Goal: Download file/media

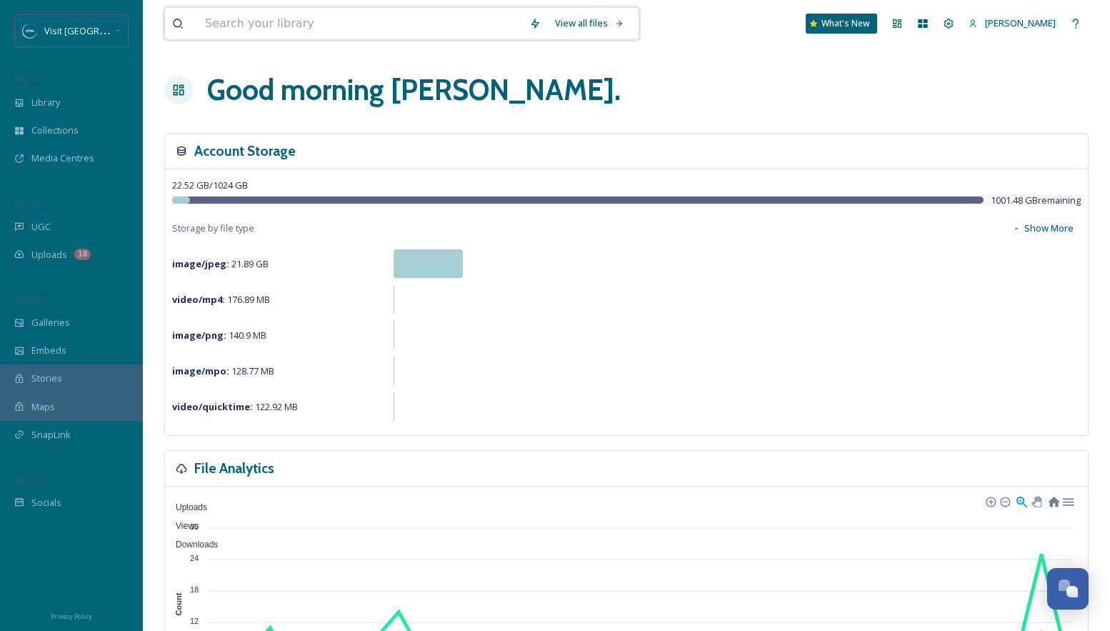
click at [227, 28] on input at bounding box center [360, 23] width 324 height 31
click at [64, 51] on div "Visit [GEOGRAPHIC_DATA][US_STATE] MEDIA Library Collections Media Centres COLLE…" at bounding box center [71, 265] width 143 height 502
click at [63, 31] on span "Visit [GEOGRAPHIC_DATA][US_STATE]" at bounding box center [123, 31] width 159 height 14
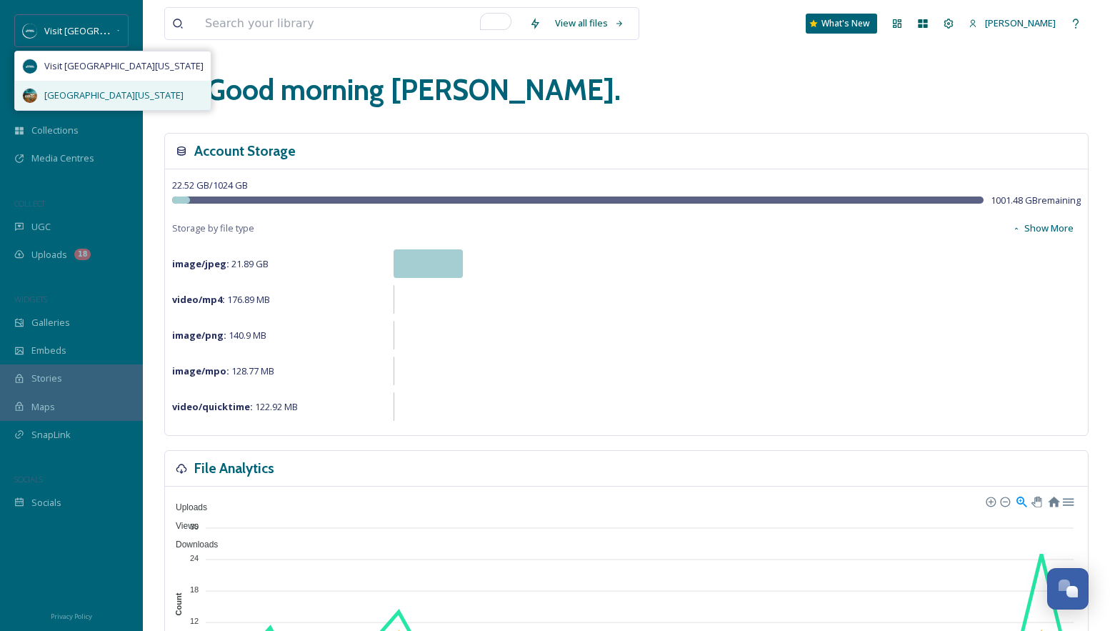
click at [76, 86] on div "[GEOGRAPHIC_DATA][US_STATE]" at bounding box center [113, 95] width 196 height 29
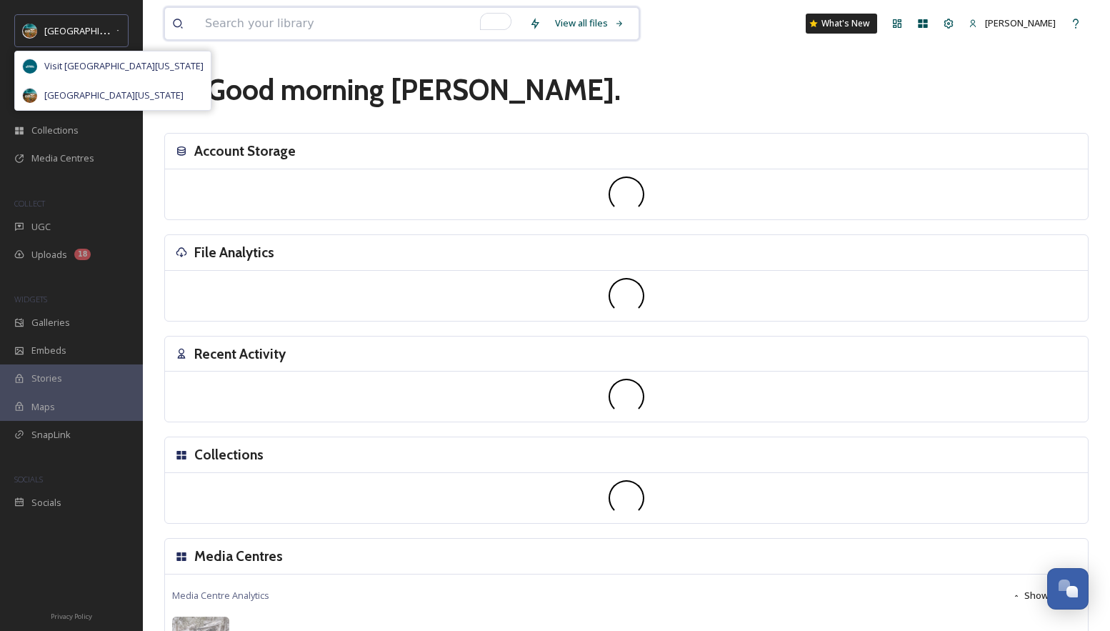
click at [344, 24] on input "To enrich screen reader interactions, please activate Accessibility in Grammarl…" at bounding box center [360, 23] width 324 height 31
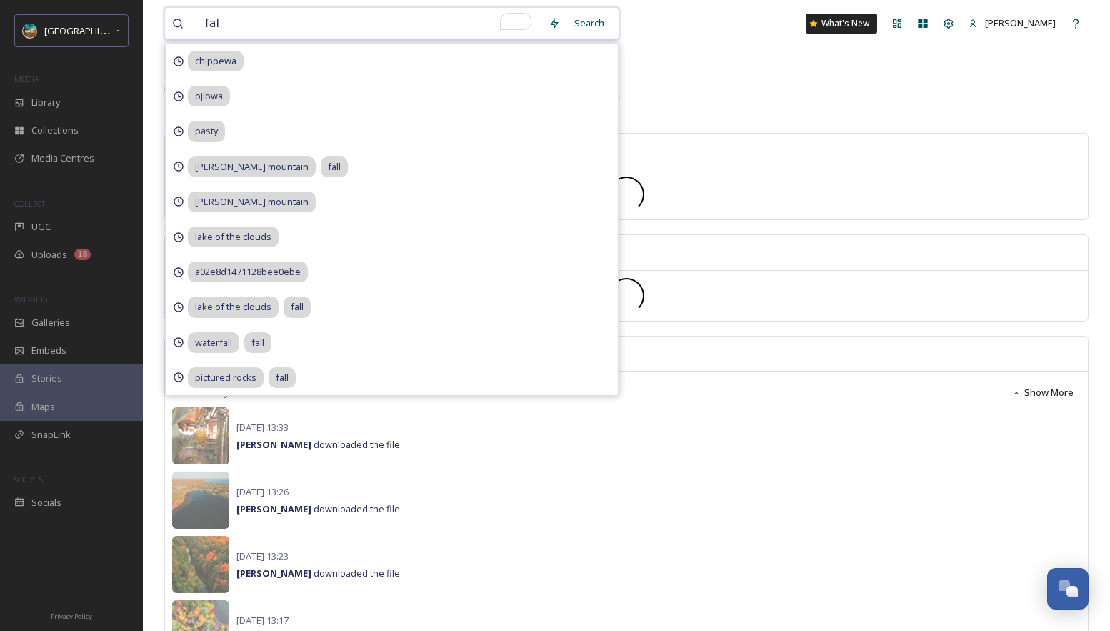
type input "fall"
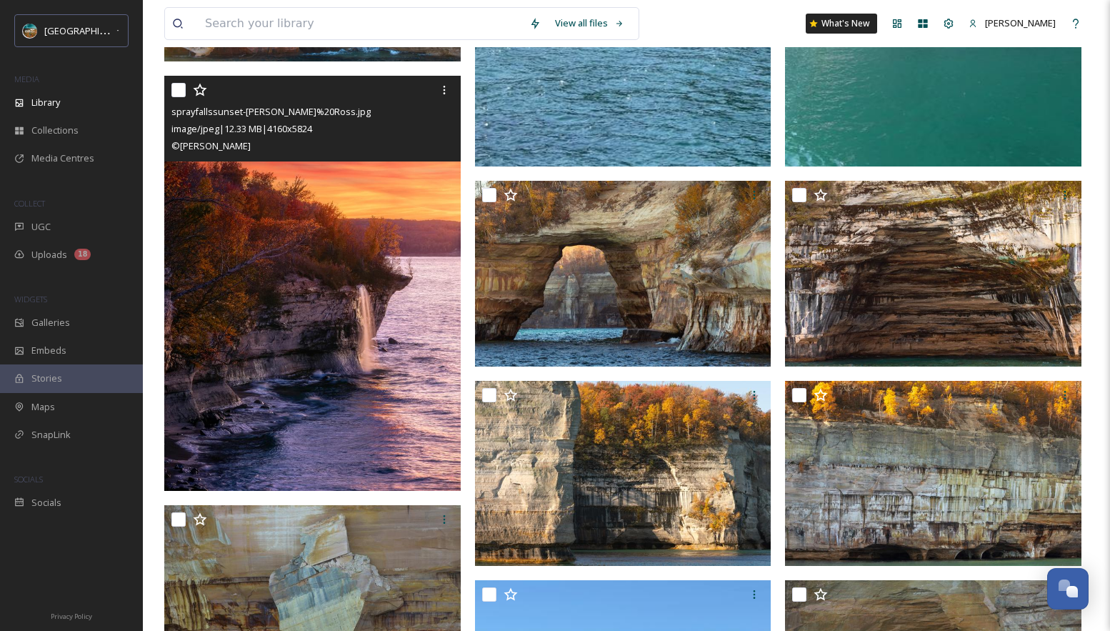
scroll to position [1748, 0]
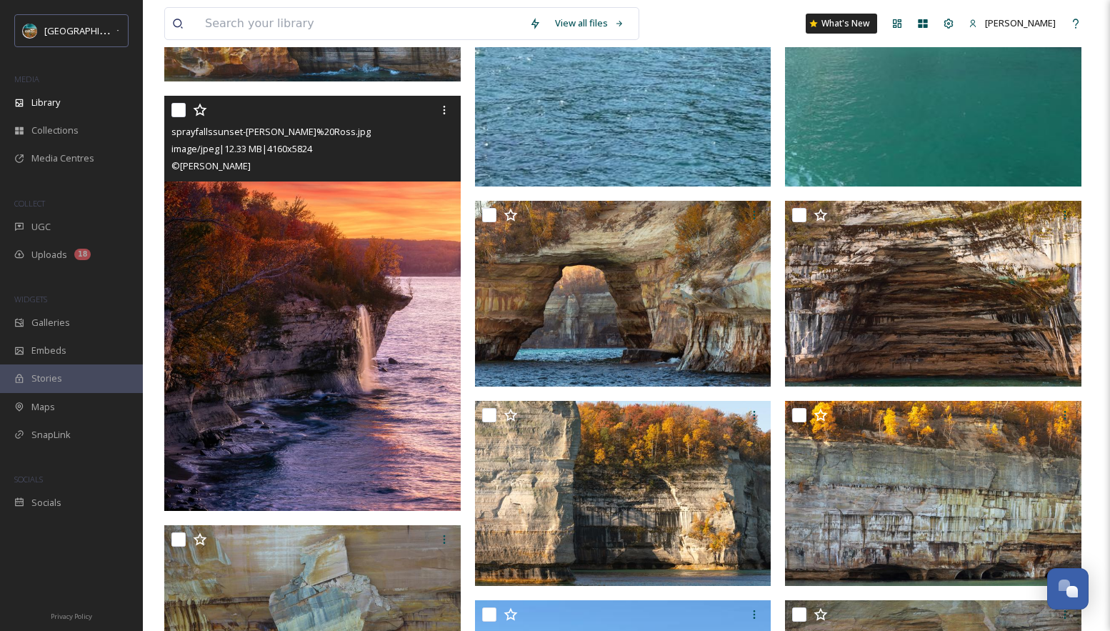
click at [178, 123] on div at bounding box center [314, 110] width 286 height 26
click at [176, 114] on input "checkbox" at bounding box center [178, 110] width 14 height 14
checkbox input "true"
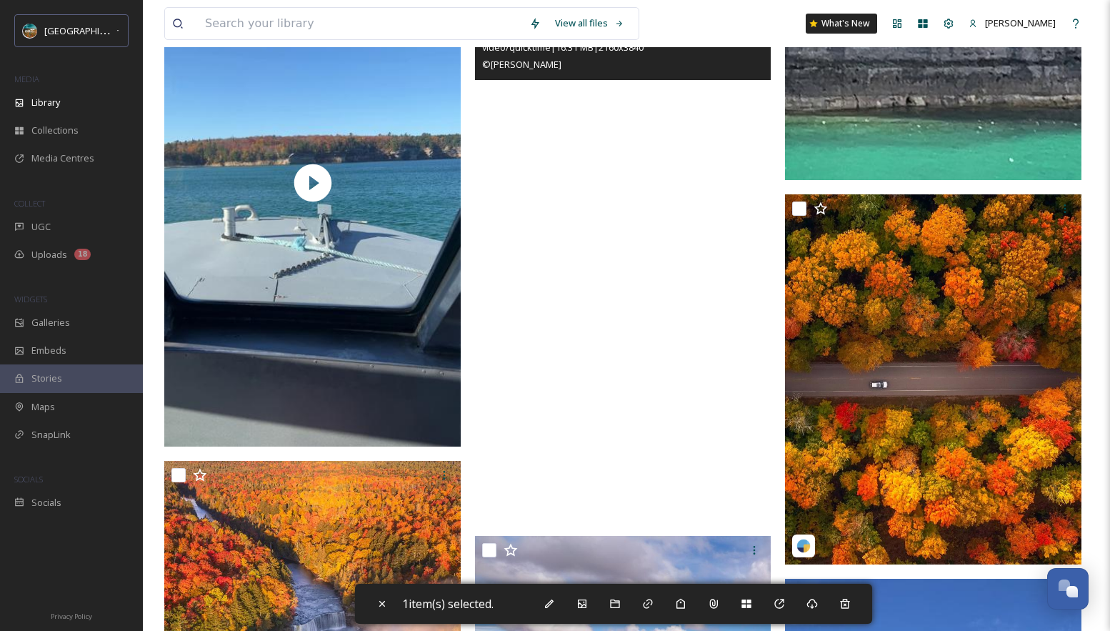
scroll to position [3098, 0]
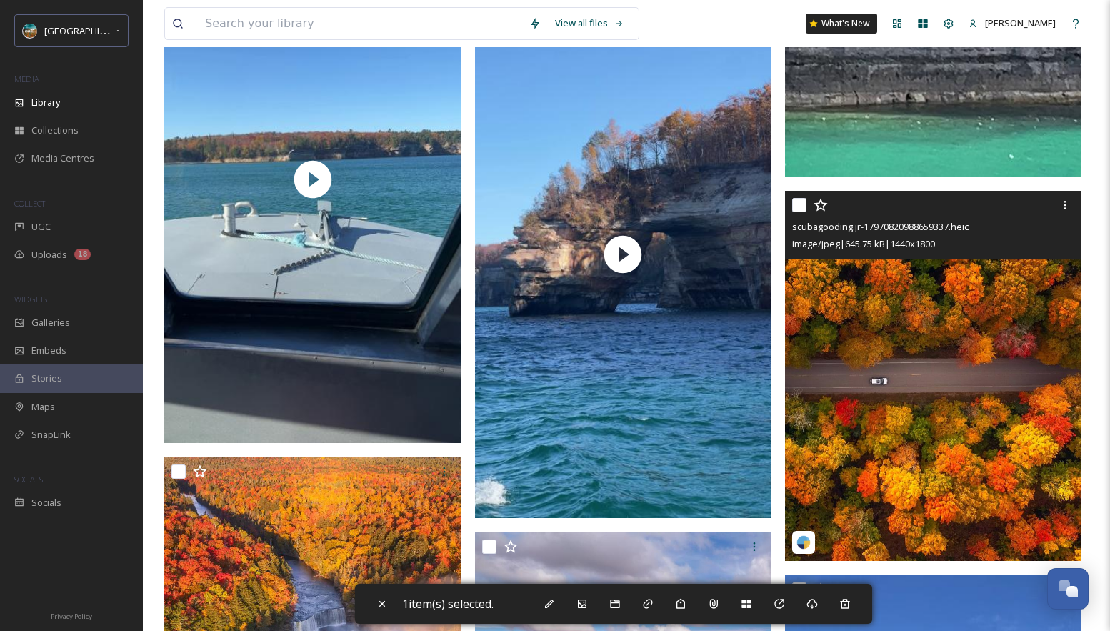
click at [797, 212] on input "checkbox" at bounding box center [799, 205] width 14 height 14
checkbox input "true"
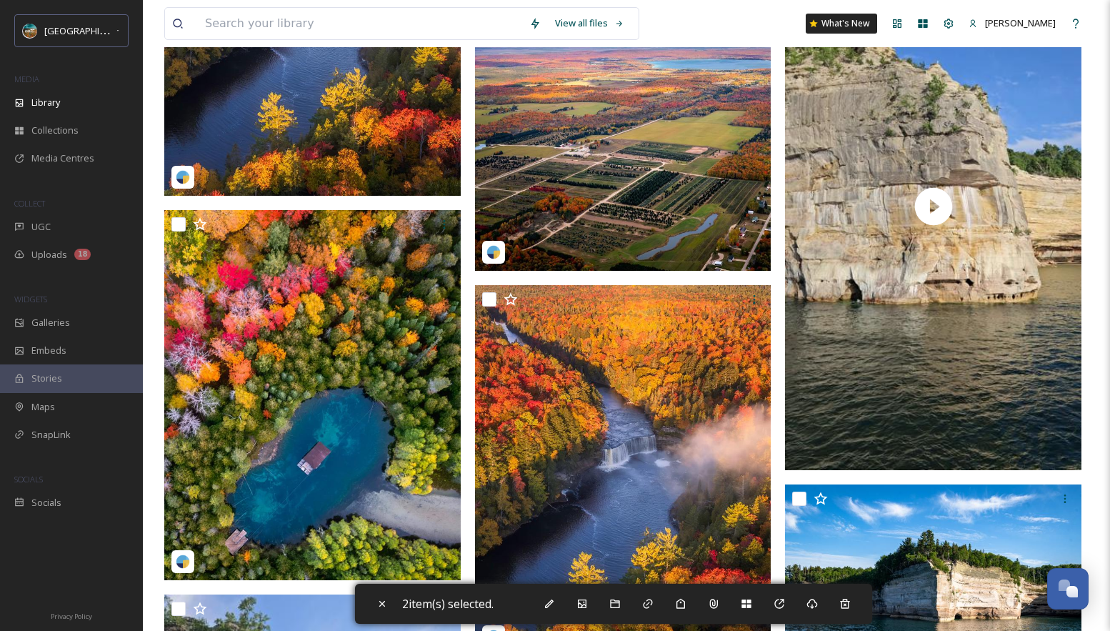
scroll to position [3731, 0]
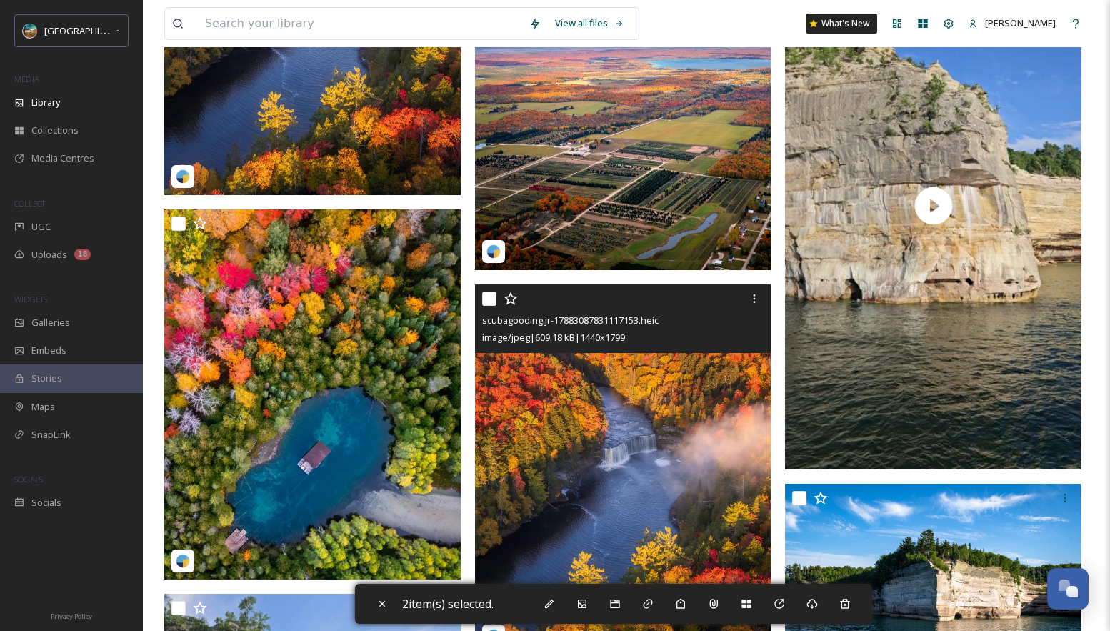
click at [494, 306] on input "checkbox" at bounding box center [489, 298] width 14 height 14
click at [489, 306] on input "checkbox" at bounding box center [489, 298] width 14 height 14
checkbox input "false"
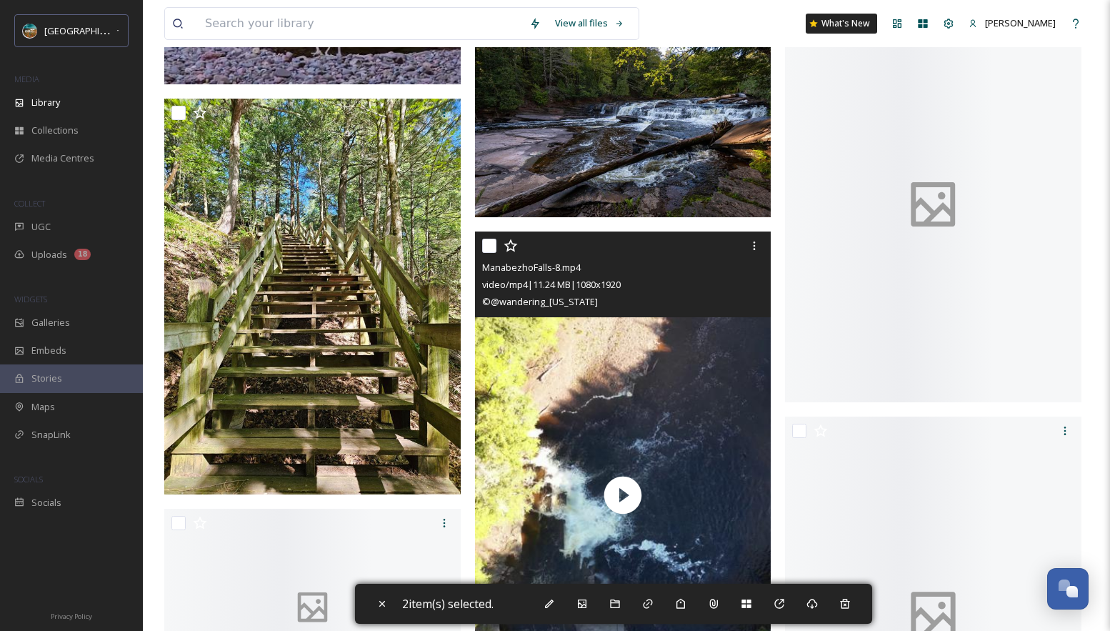
scroll to position [7315, 0]
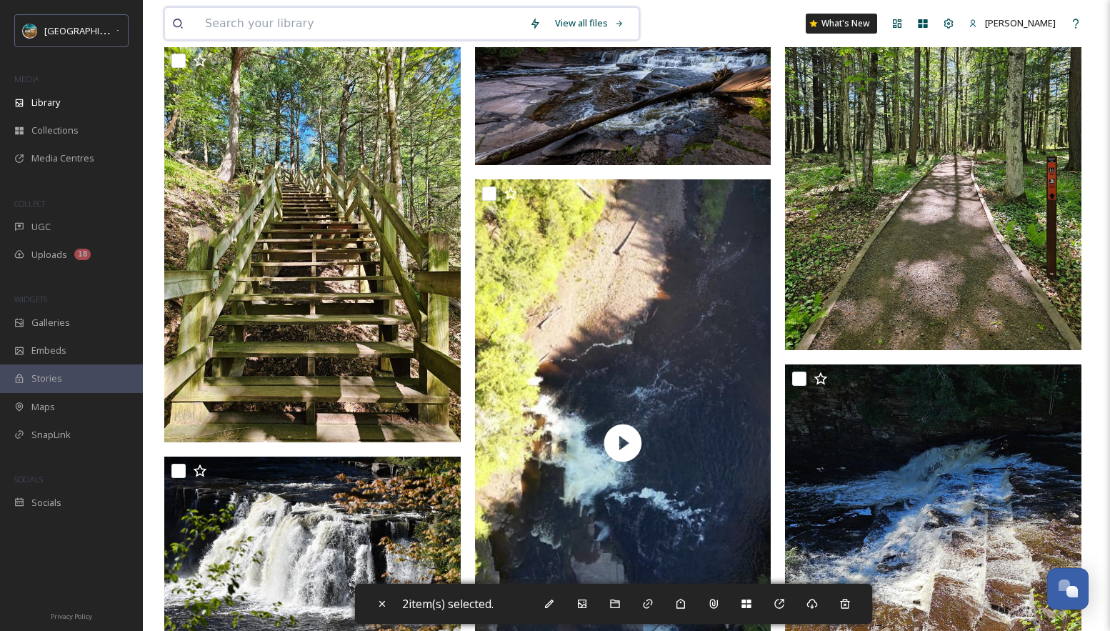
click at [314, 27] on input at bounding box center [360, 23] width 324 height 31
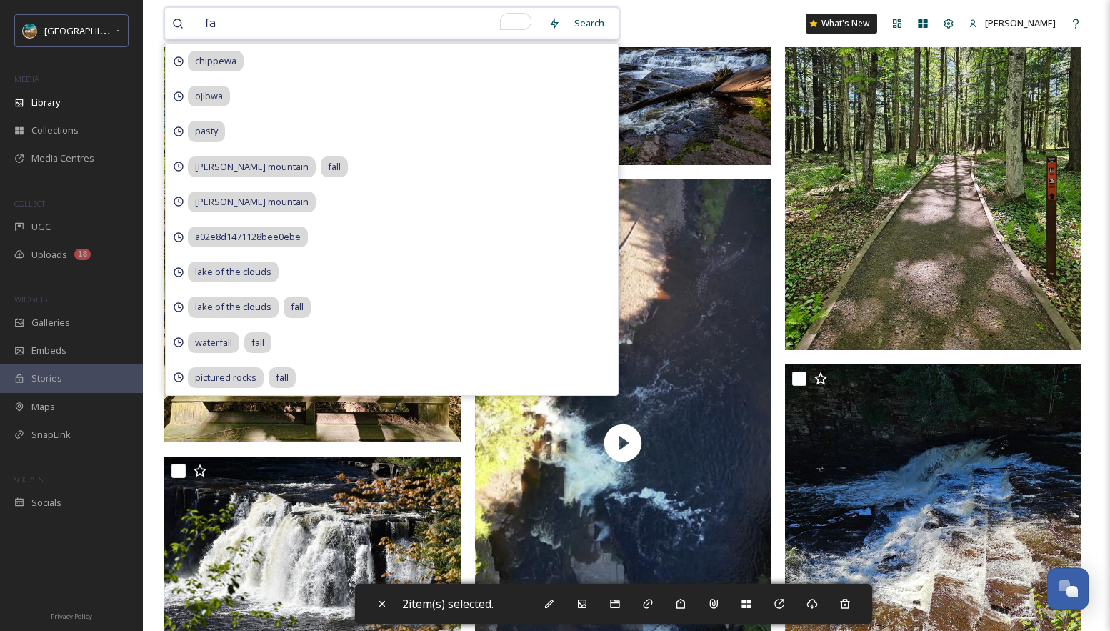
type input "f"
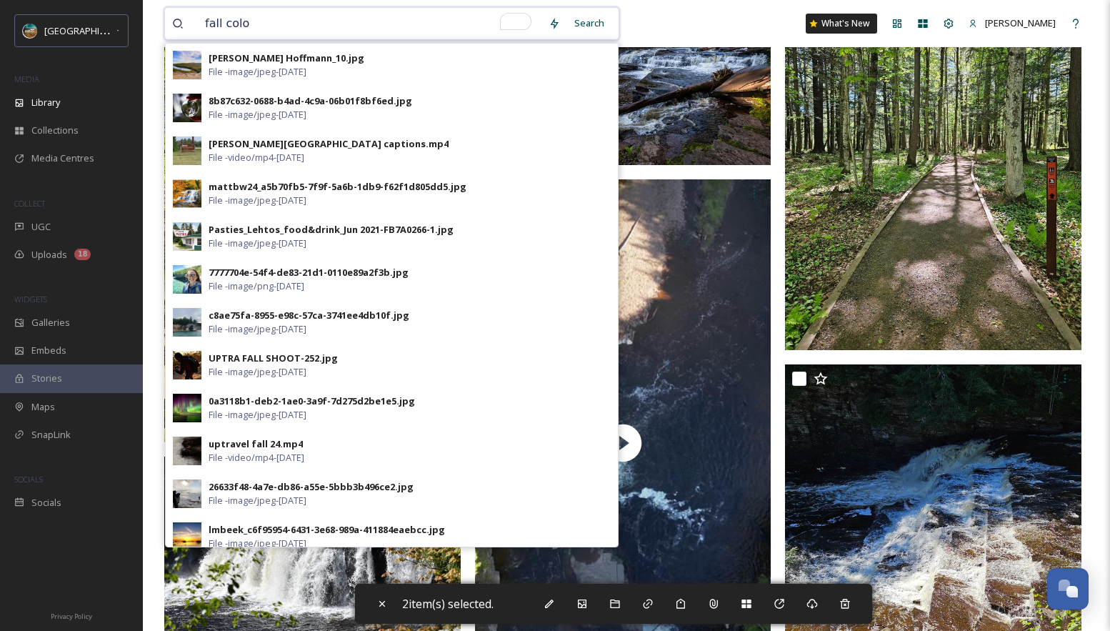
type input "fall color"
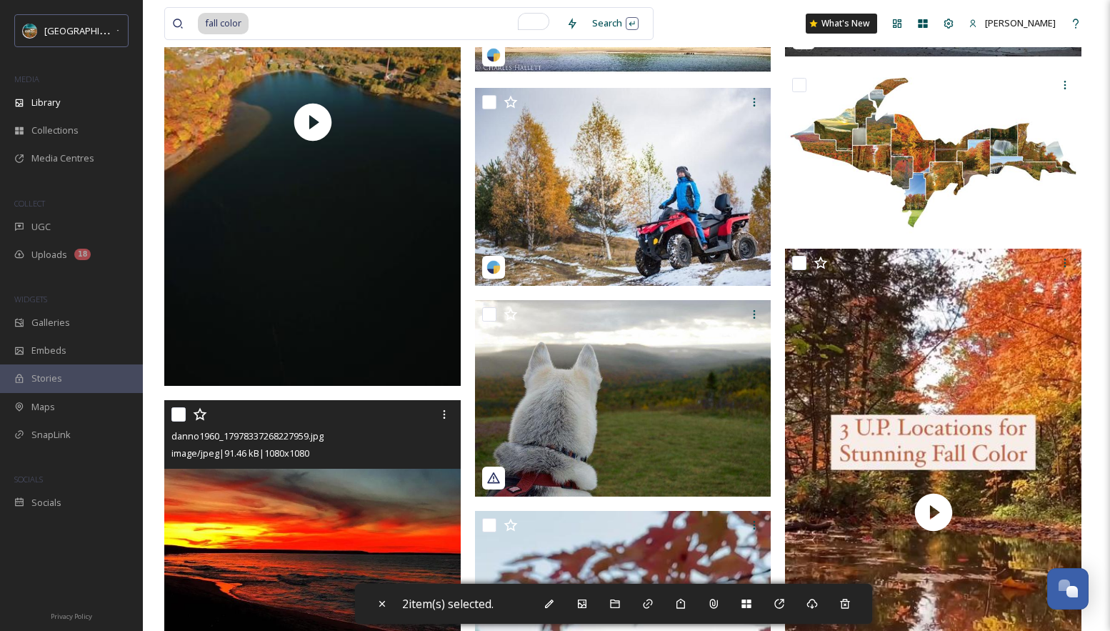
scroll to position [67, 0]
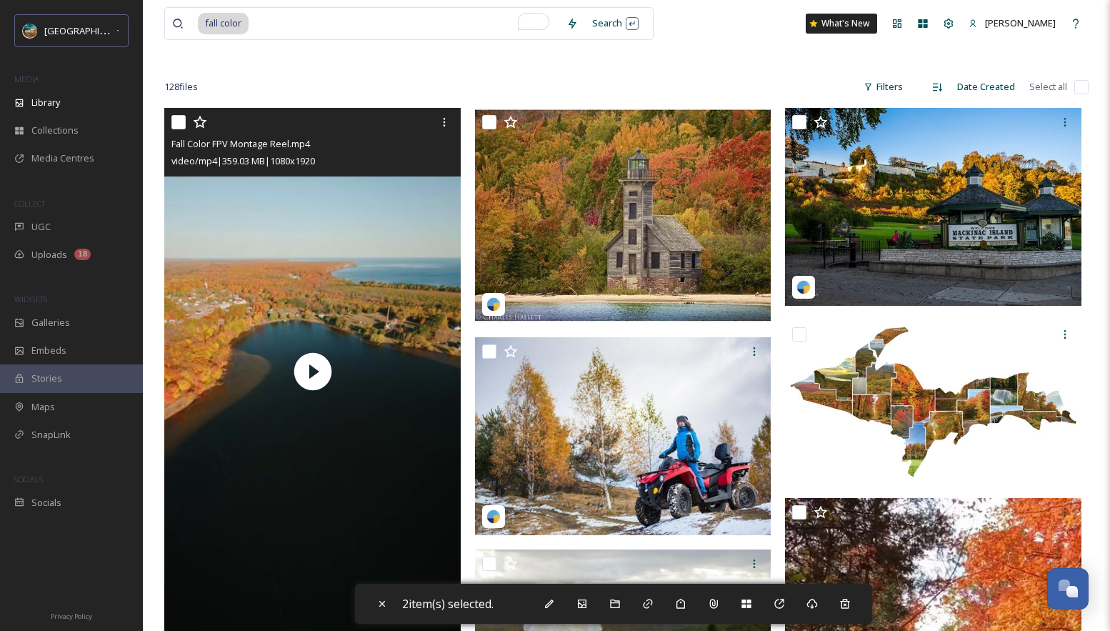
click at [177, 115] on input "checkbox" at bounding box center [178, 122] width 14 height 14
checkbox input "true"
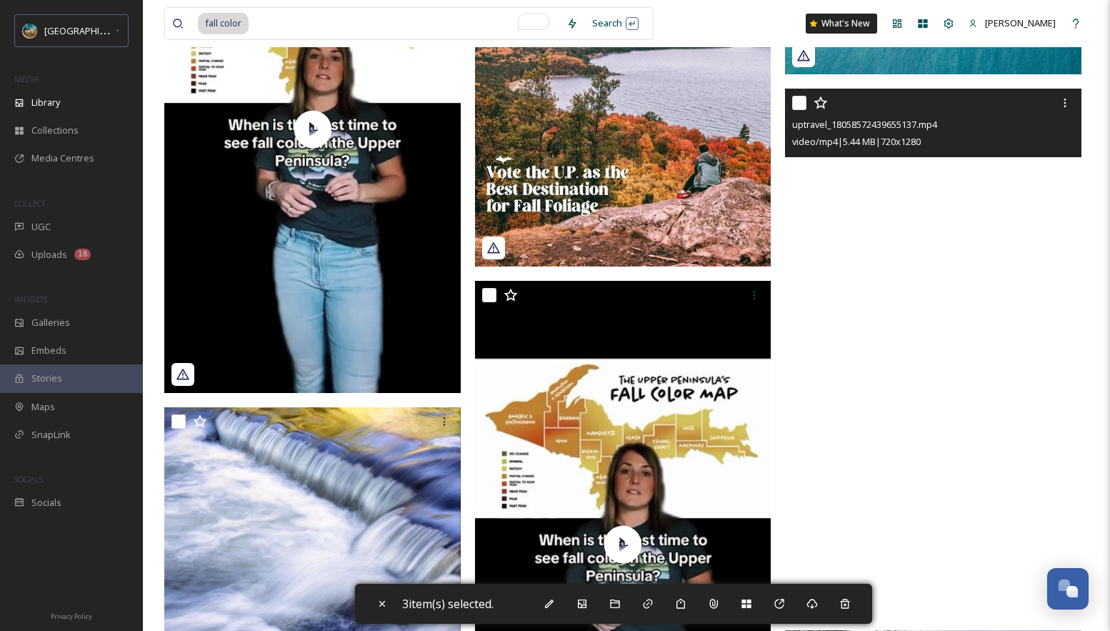
scroll to position [1421, 0]
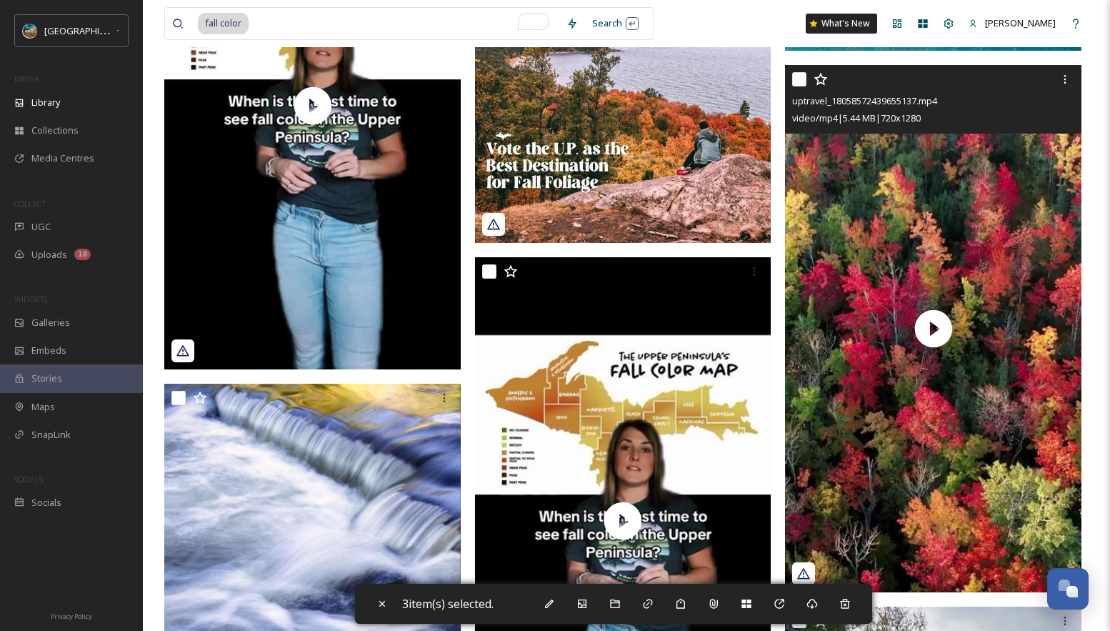
click at [796, 79] on input "checkbox" at bounding box center [799, 79] width 14 height 14
checkbox input "true"
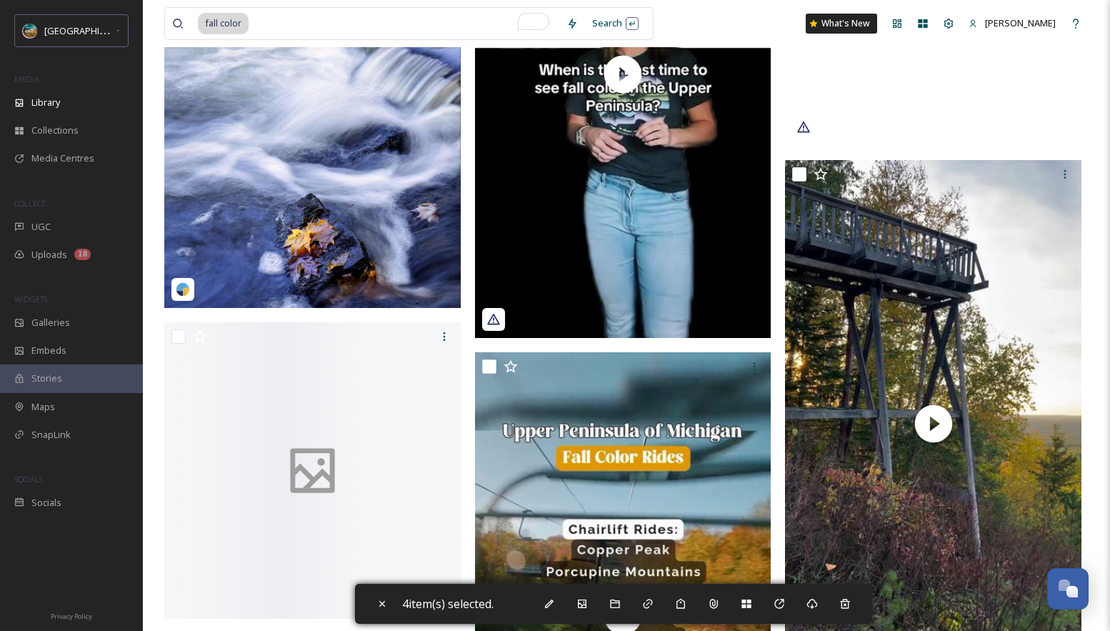
scroll to position [1868, 0]
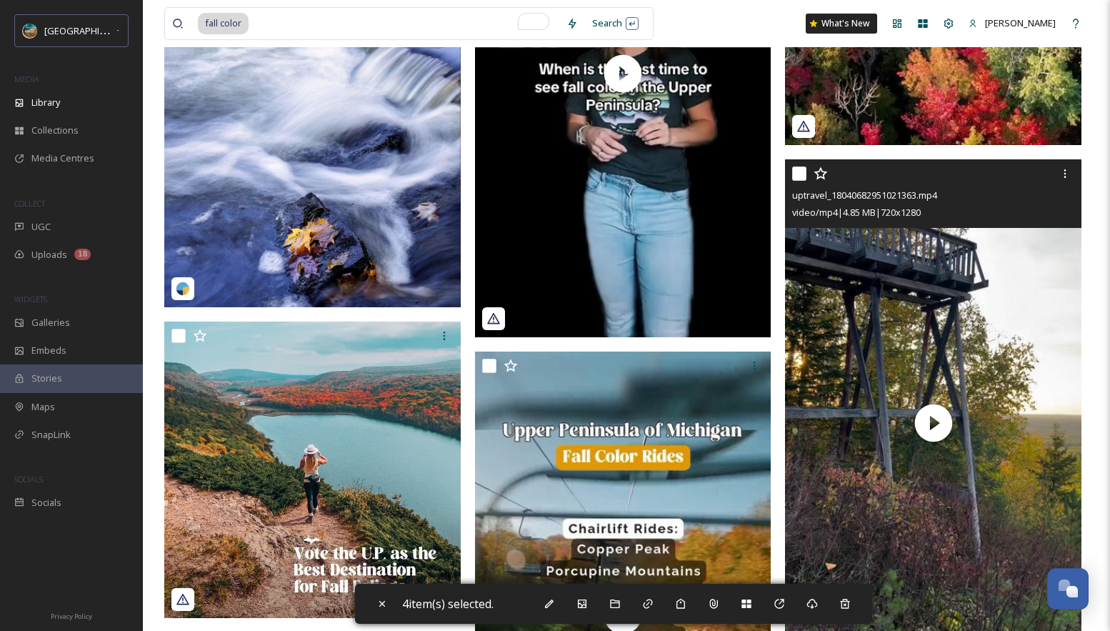
click at [799, 173] on input "checkbox" at bounding box center [799, 173] width 14 height 14
checkbox input "true"
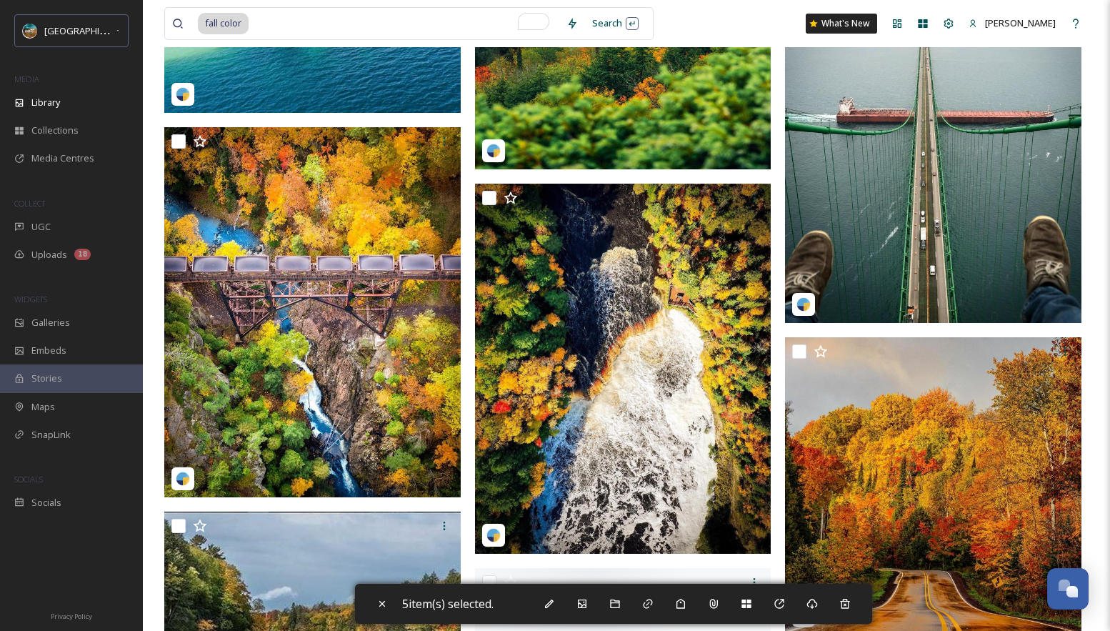
scroll to position [8031, 0]
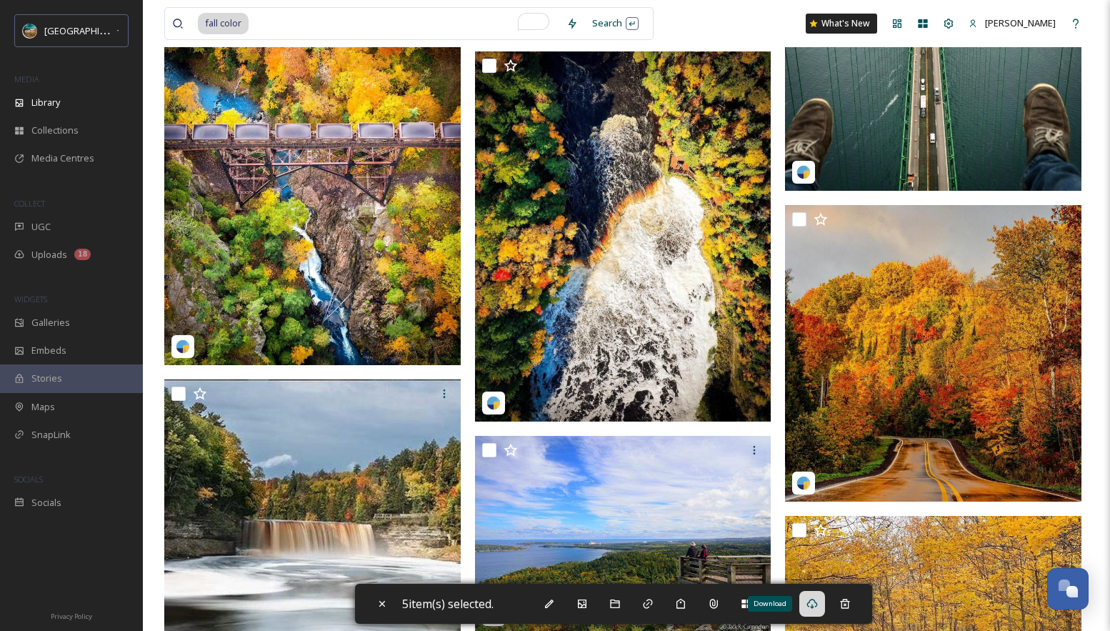
click at [806, 608] on div "Download" at bounding box center [812, 604] width 26 height 26
